Goal: Transaction & Acquisition: Book appointment/travel/reservation

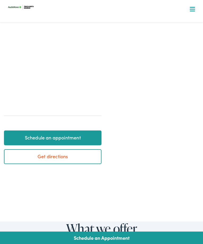
scroll to position [212, 0]
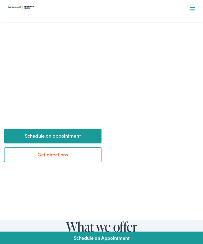
click at [109, 244] on link "Schedule an Appointment" at bounding box center [101, 238] width 203 height 12
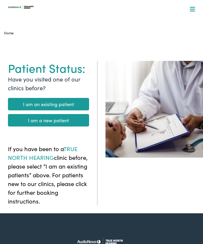
click at [59, 121] on link "I am a new patient" at bounding box center [48, 120] width 81 height 12
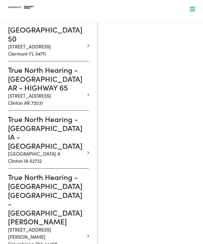
scroll to position [2550, 0]
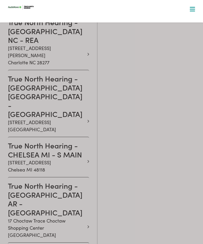
scroll to position [2108, 0]
